Goal: Check status

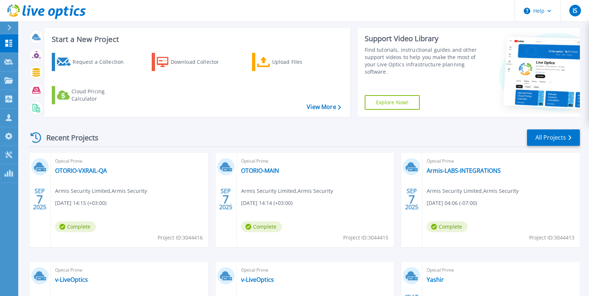
scroll to position [94, 0]
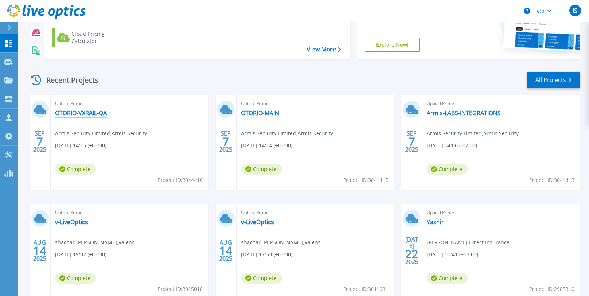
click at [75, 112] on link "OTORIO-VXRAIL-QA" at bounding box center [81, 112] width 52 height 7
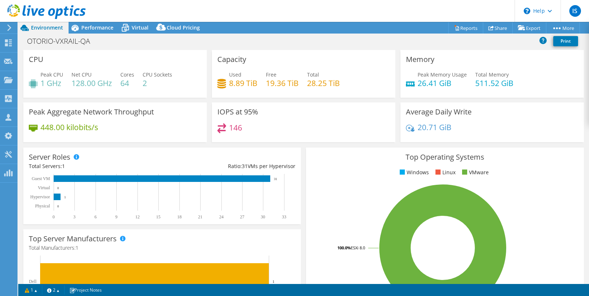
select select "Over Provisioning"
select select "USD"
click at [91, 28] on span "Performance" at bounding box center [97, 27] width 32 height 7
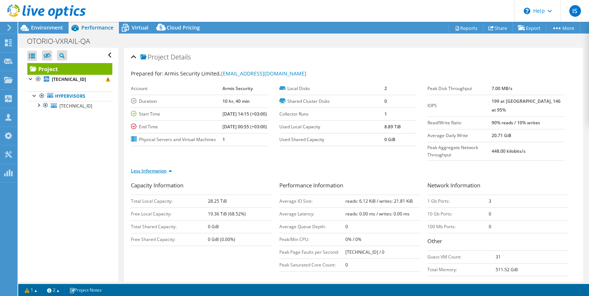
click at [149, 174] on link "Less Information" at bounding box center [151, 171] width 41 height 6
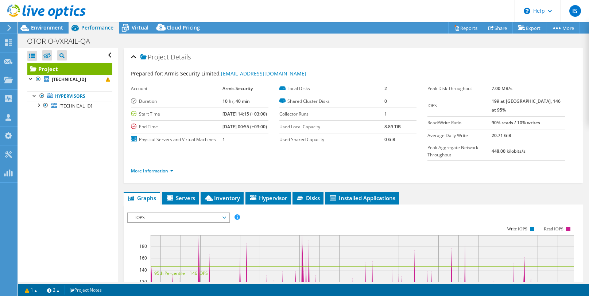
click at [147, 174] on link "More Information" at bounding box center [152, 171] width 43 height 6
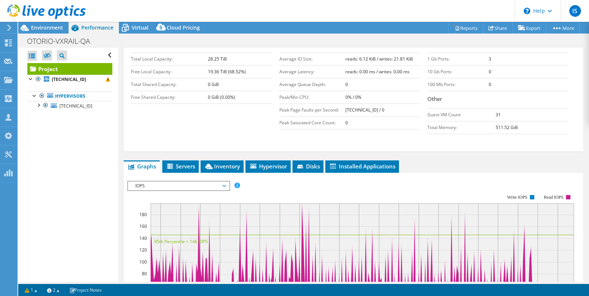
scroll to position [167, 0]
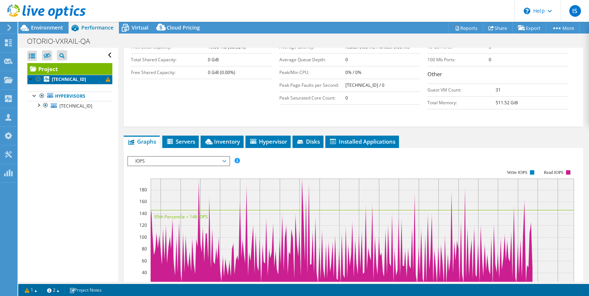
click at [80, 80] on b "[TECHNICAL_ID]" at bounding box center [69, 79] width 34 height 6
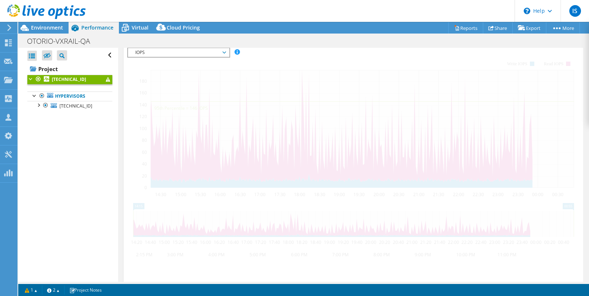
scroll to position [74, 0]
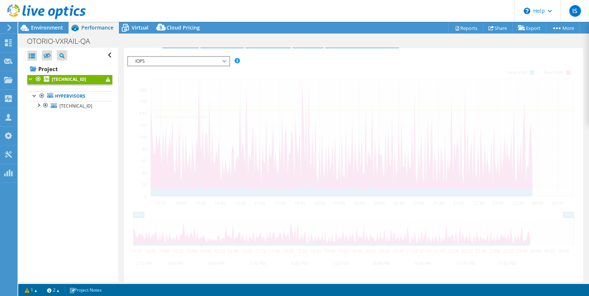
click at [109, 81] on span at bounding box center [108, 79] width 4 height 4
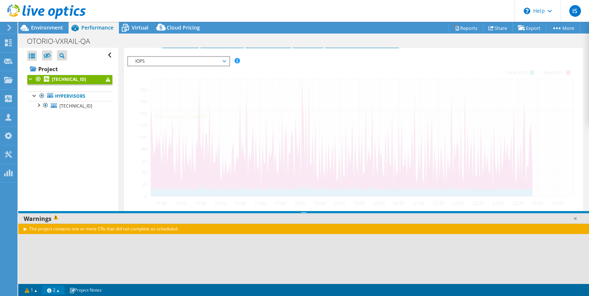
click at [53, 290] on link "2" at bounding box center [53, 290] width 23 height 9
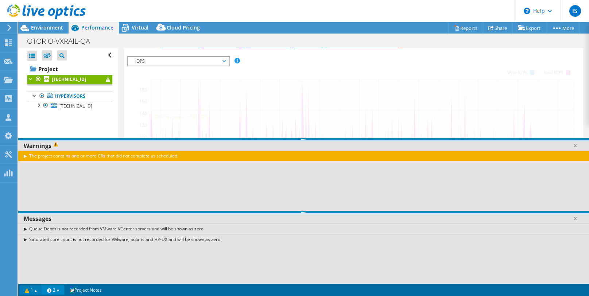
click at [27, 289] on link "1" at bounding box center [31, 290] width 23 height 9
click at [43, 23] on div at bounding box center [43, 12] width 86 height 24
click at [42, 27] on span "Environment" at bounding box center [47, 27] width 32 height 7
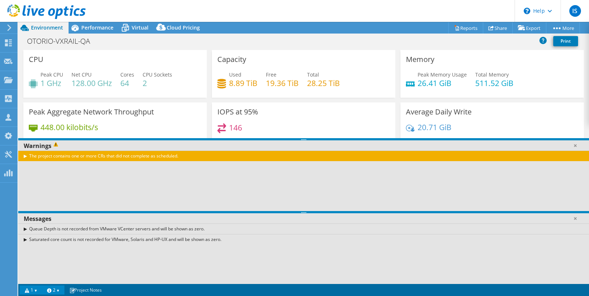
click at [24, 155] on div "The project contains one or more CRs that did not complete as scheduled." at bounding box center [303, 156] width 571 height 11
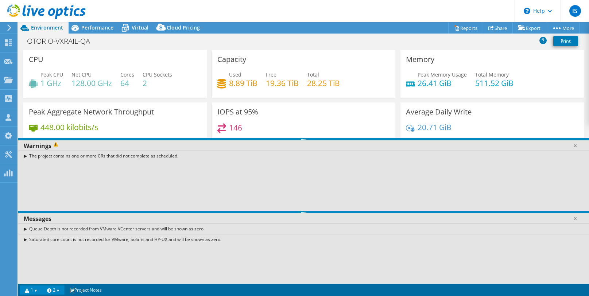
click at [36, 291] on link "1" at bounding box center [31, 290] width 23 height 9
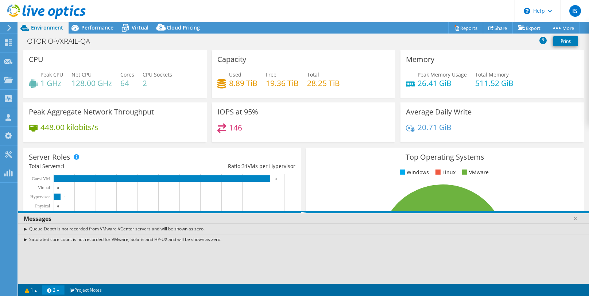
click at [58, 290] on link "2" at bounding box center [53, 290] width 23 height 9
